Goal: Find specific page/section: Find specific page/section

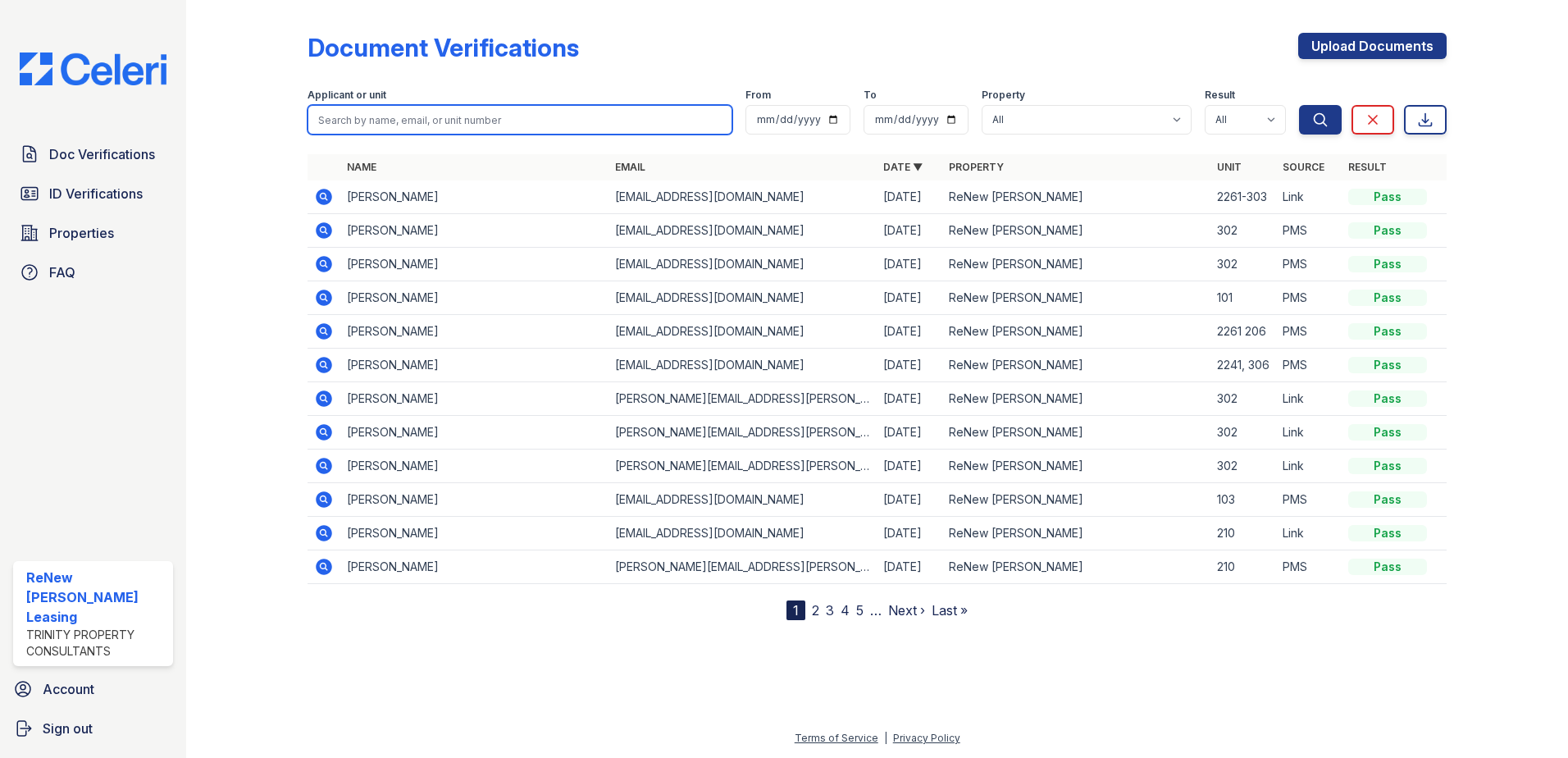
click at [426, 115] on input "search" at bounding box center [519, 119] width 424 height 30
type input "[PERSON_NAME]"
click at [1300, 105] on button "Search" at bounding box center [1320, 119] width 43 height 30
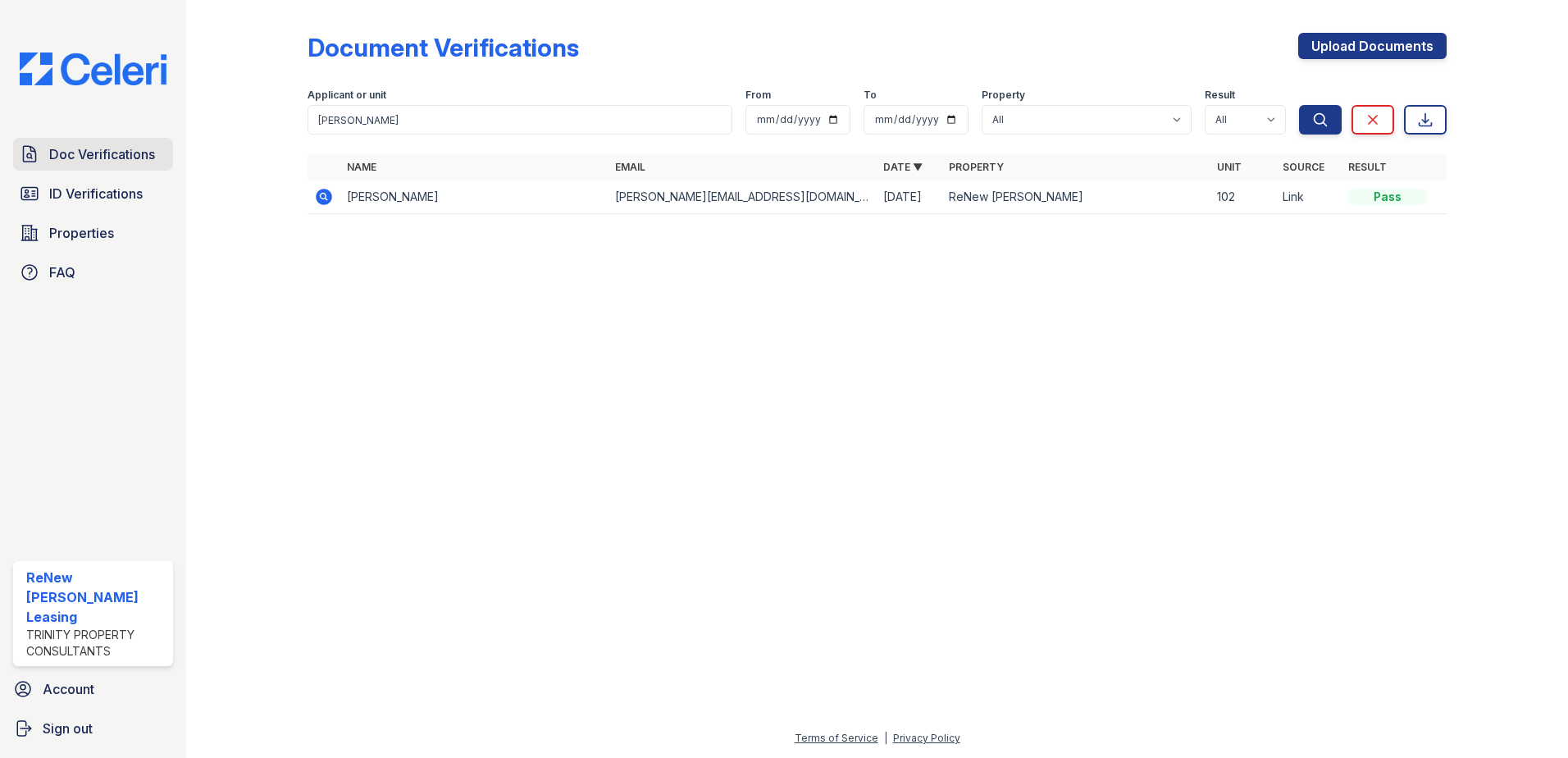
click at [113, 151] on span "Doc Verifications" at bounding box center [101, 154] width 105 height 20
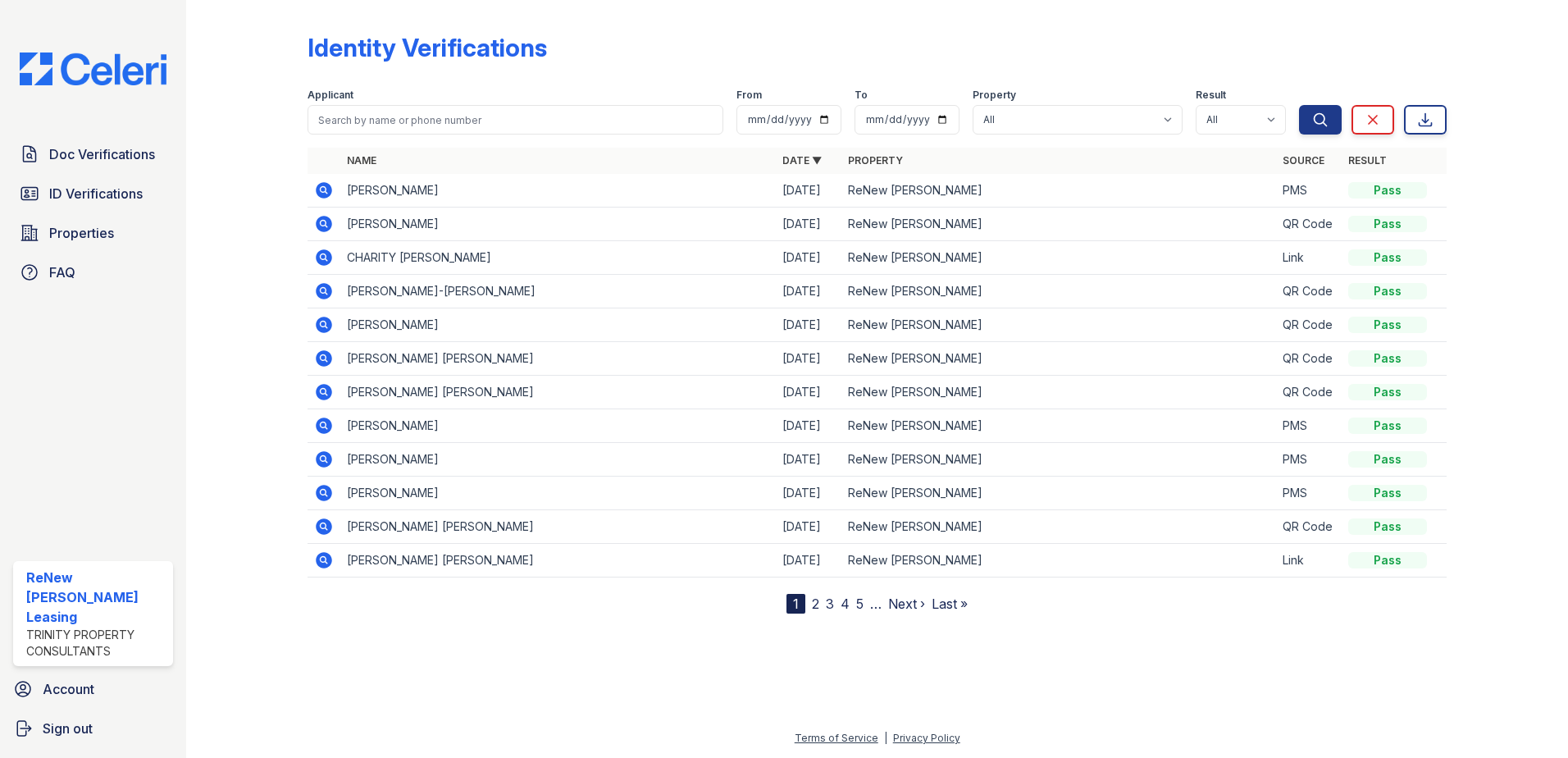
click at [377, 98] on div "Applicant" at bounding box center [515, 97] width 416 height 17
click at [376, 113] on input "search" at bounding box center [515, 119] width 416 height 30
type input "[PERSON_NAME]"
click at [1300, 105] on button "Search" at bounding box center [1320, 119] width 43 height 30
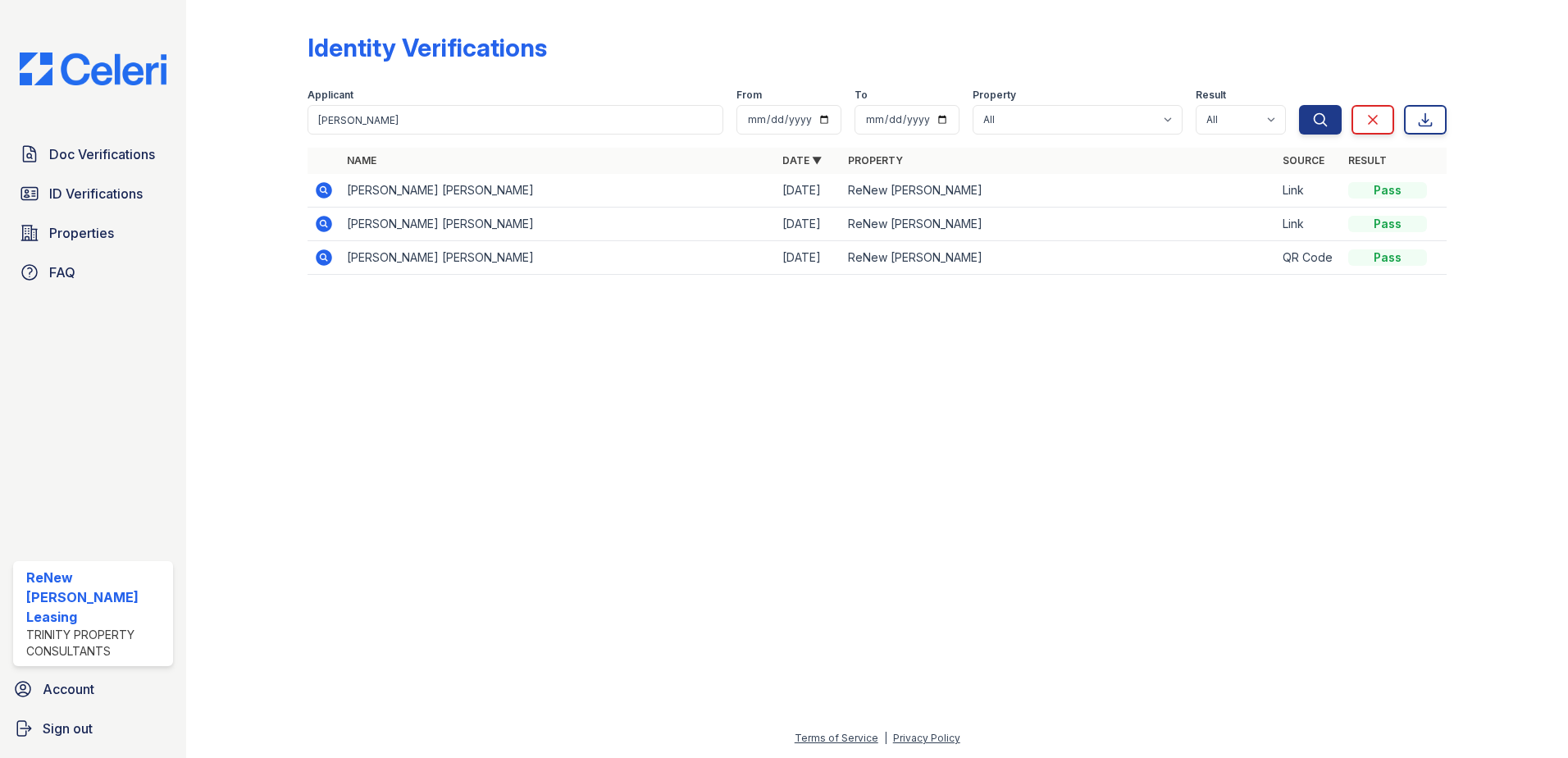
click at [323, 193] on icon at bounding box center [323, 190] width 17 height 17
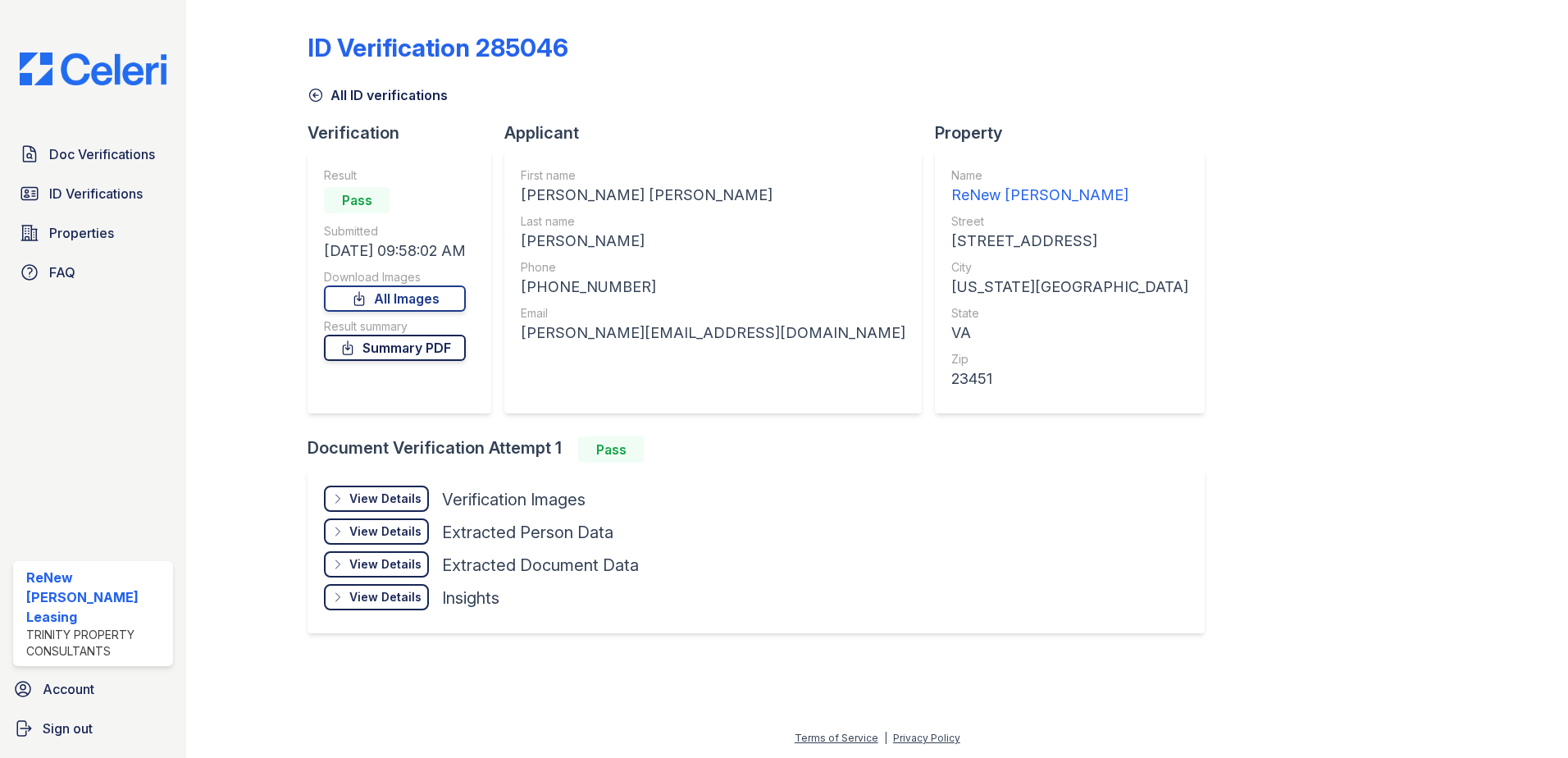
click at [416, 338] on link "Summary PDF" at bounding box center [395, 348] width 142 height 26
